Goal: Task Accomplishment & Management: Manage account settings

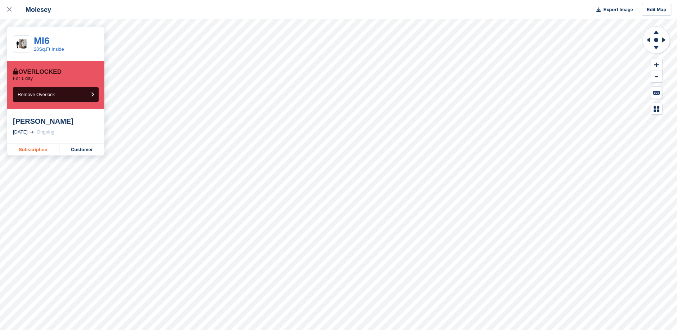
click at [48, 150] on link "Subscription" at bounding box center [33, 150] width 52 height 12
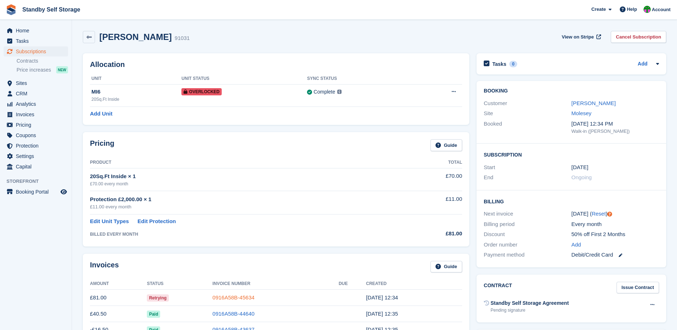
click at [241, 295] on link "0916A58B-45634" at bounding box center [233, 297] width 42 height 6
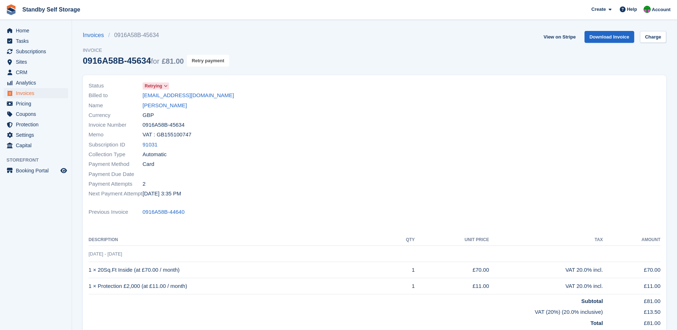
click at [204, 60] on button "Retry payment" at bounding box center [208, 61] width 42 height 12
click at [329, 123] on div "Invoice Number 0916A58B-45634" at bounding box center [230, 125] width 282 height 10
